Goal: Contribute content: Add original content to the website for others to see

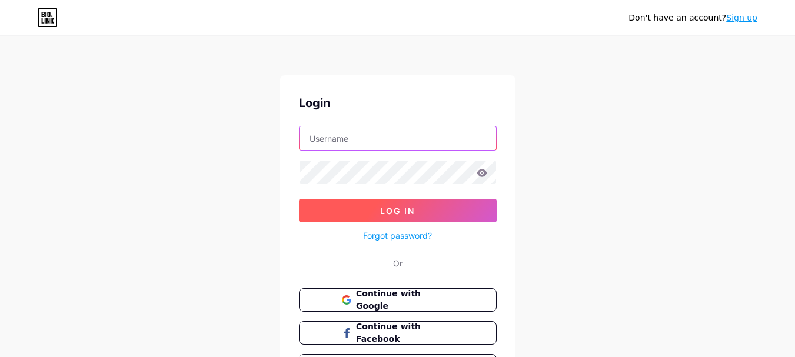
type input "[EMAIL_ADDRESS][DOMAIN_NAME]"
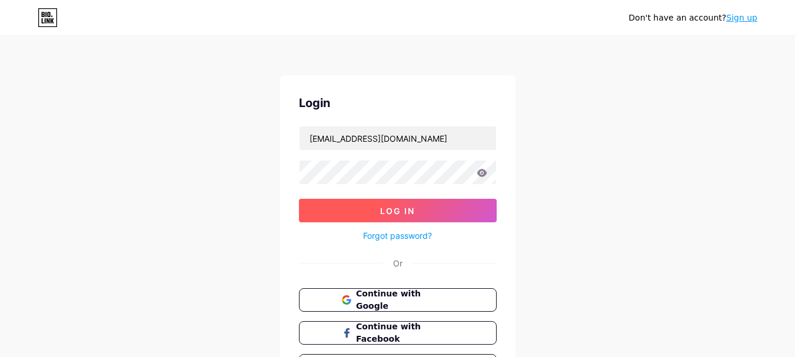
click at [410, 211] on span "Log In" at bounding box center [397, 211] width 35 height 10
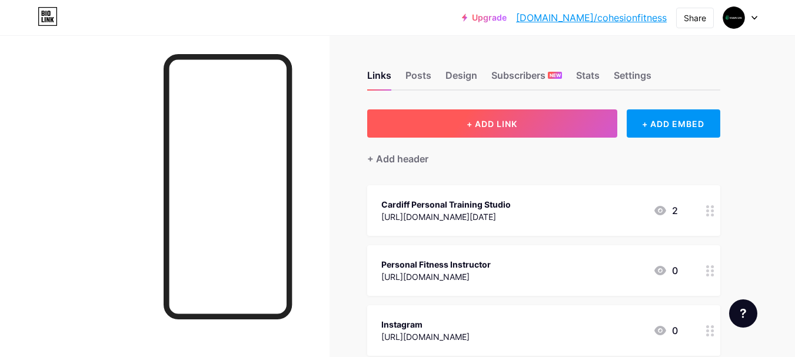
click at [496, 122] on span "+ ADD LINK" at bounding box center [492, 124] width 51 height 10
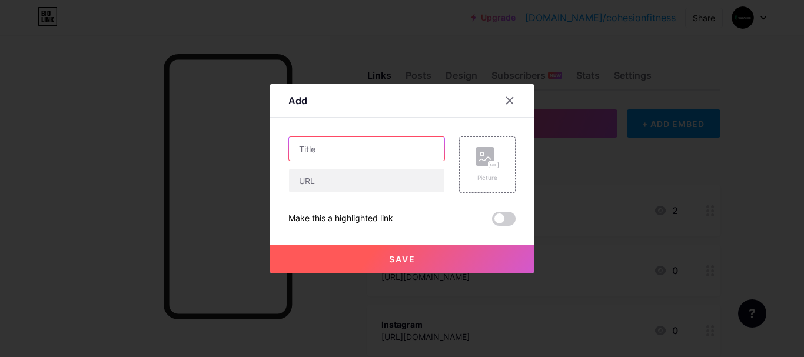
click at [317, 154] on input "text" at bounding box center [366, 149] width 155 height 24
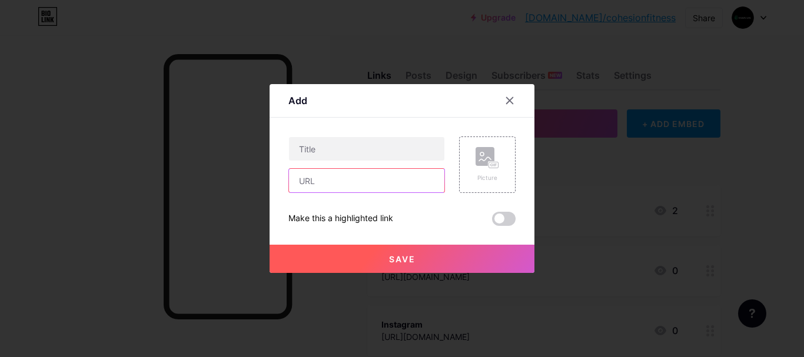
click at [355, 188] on input "text" at bounding box center [366, 181] width 155 height 24
paste input "[URL][DOMAIN_NAME]"
type input "[URL][DOMAIN_NAME]"
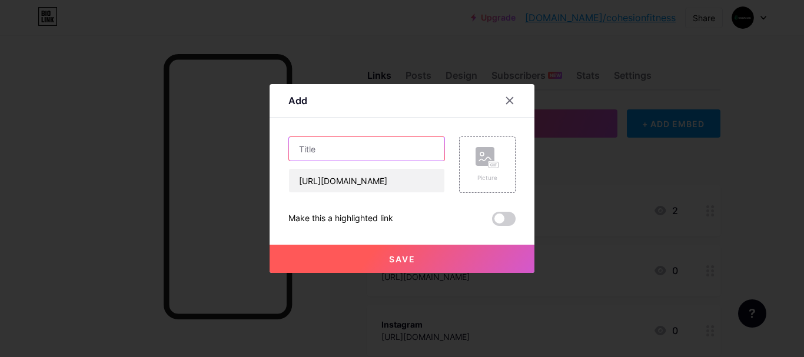
click at [360, 145] on input "text" at bounding box center [366, 149] width 155 height 24
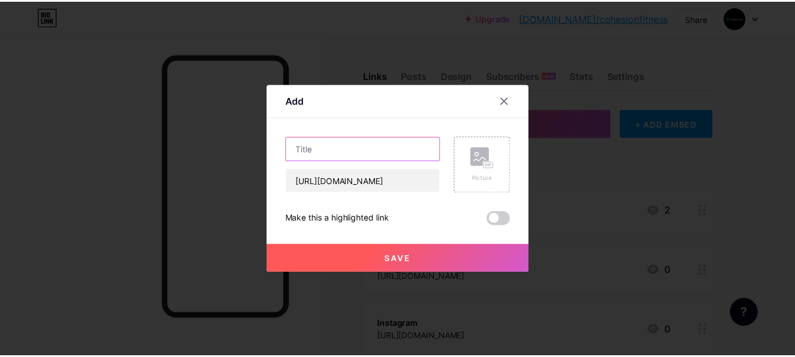
scroll to position [0, 0]
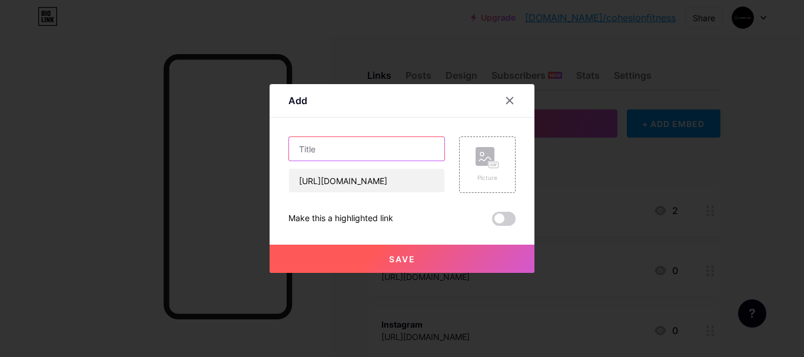
paste input "Personal Trainer Private Gym"
type input "Personal Trainer Private Gym"
click at [504, 212] on span at bounding box center [504, 219] width 24 height 14
click at [492, 222] on input "checkbox" at bounding box center [492, 222] width 0 height 0
click at [488, 252] on button "Save" at bounding box center [402, 259] width 265 height 28
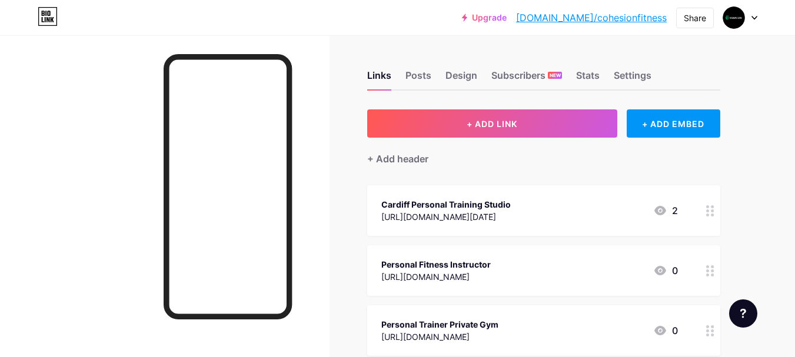
click at [348, 89] on div "Links Posts Design Subscribers NEW Stats Settings + ADD LINK + ADD EMBED + Add …" at bounding box center [385, 294] width 770 height 518
click at [591, 21] on link "[DOMAIN_NAME]/cohesionfitness" at bounding box center [591, 18] width 151 height 14
